Goal: Transaction & Acquisition: Purchase product/service

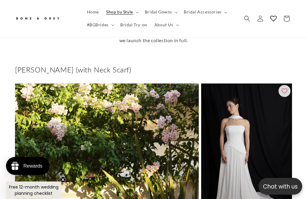
scroll to position [267, 0]
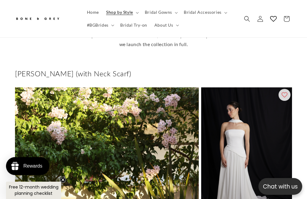
click at [158, 11] on span "Bridal Gowns" at bounding box center [158, 12] width 27 height 5
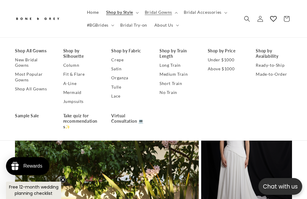
scroll to position [0, 0]
click at [34, 92] on link "Shop All Gowns" at bounding box center [33, 88] width 36 height 9
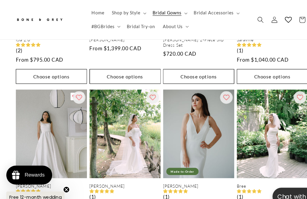
click at [45, 175] on link "Diana" at bounding box center [48, 177] width 67 height 5
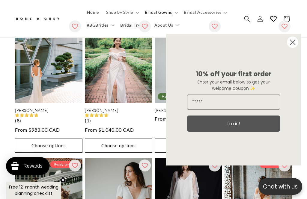
scroll to position [0, 192]
click at [295, 48] on circle "Close dialog" at bounding box center [292, 42] width 11 height 11
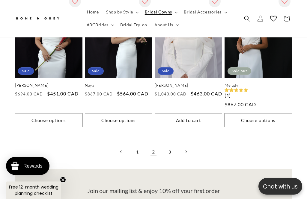
scroll to position [1266, 0]
click at [185, 145] on link "Next page" at bounding box center [185, 151] width 13 height 13
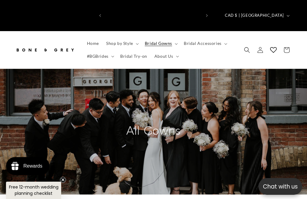
scroll to position [0, 0]
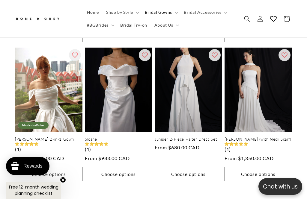
scroll to position [1055, 0]
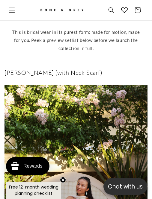
scroll to position [0, 236]
